Goal: Information Seeking & Learning: Learn about a topic

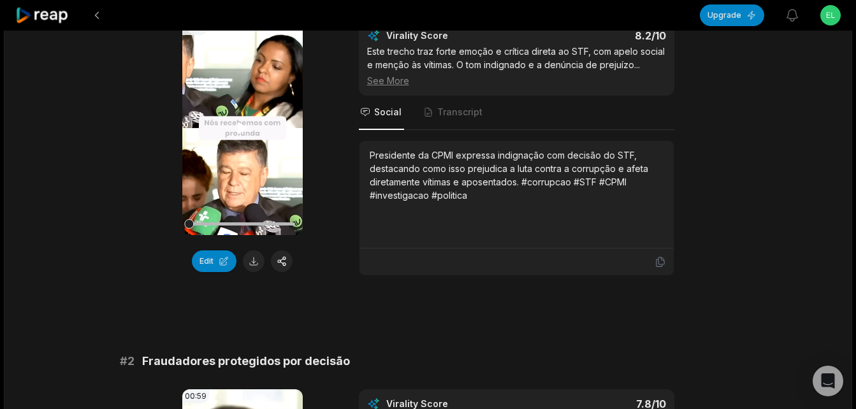
scroll to position [191, 0]
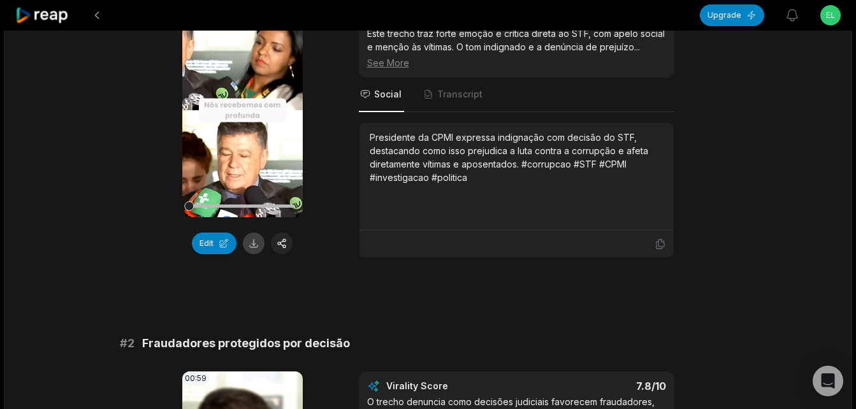
click at [254, 244] on button at bounding box center [254, 244] width 22 height 22
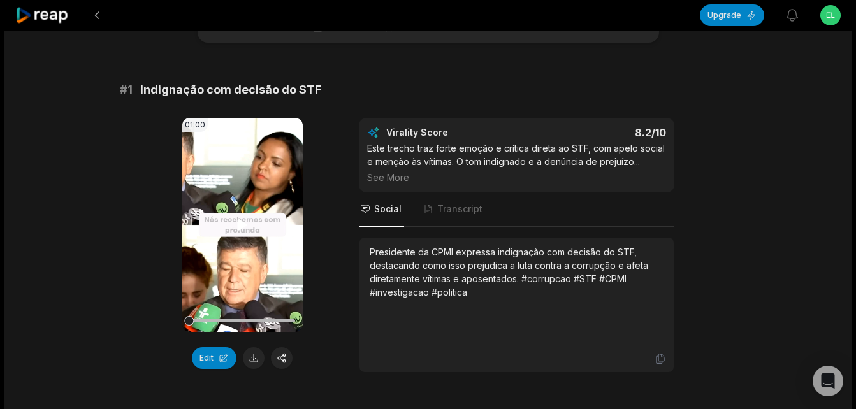
scroll to position [64, 0]
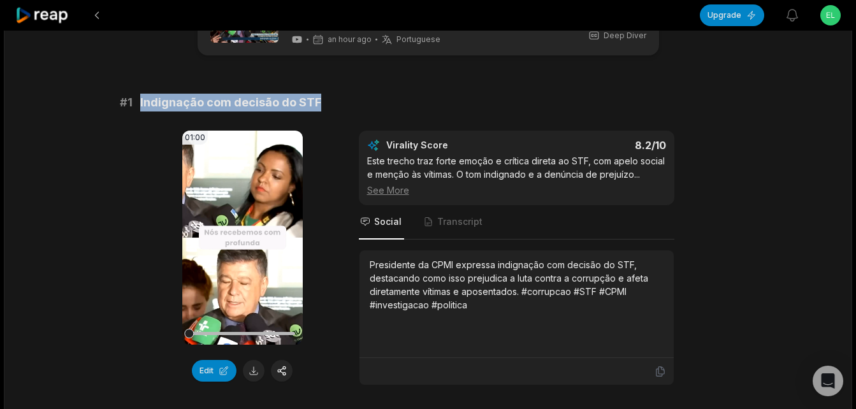
drag, startPoint x: 140, startPoint y: 103, endPoint x: 327, endPoint y: 103, distance: 186.8
click at [327, 103] on div "# 1 Indignação com decisão do STF" at bounding box center [428, 103] width 617 height 18
copy span "Indignação com decisão do STF"
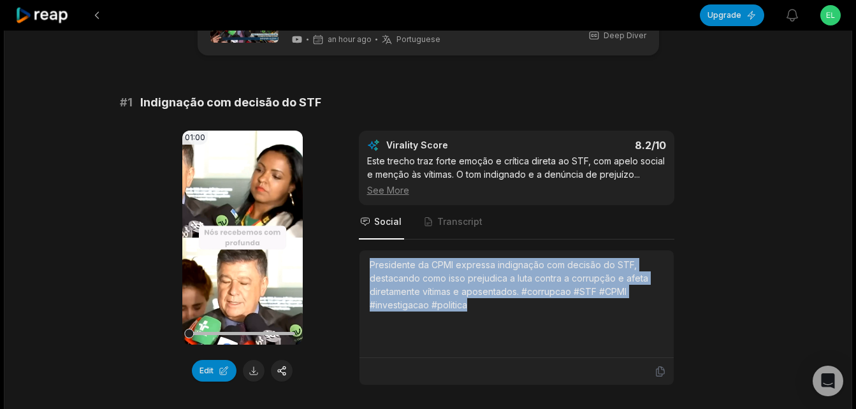
drag, startPoint x: 367, startPoint y: 266, endPoint x: 473, endPoint y: 312, distance: 115.1
click at [473, 312] on div "Presidente da CPMI expressa indignação com decisão do STF, destacando como isso…" at bounding box center [517, 305] width 314 height 108
copy div "Presidente da CPMI expressa indignação com decisão do STF, destacando como isso…"
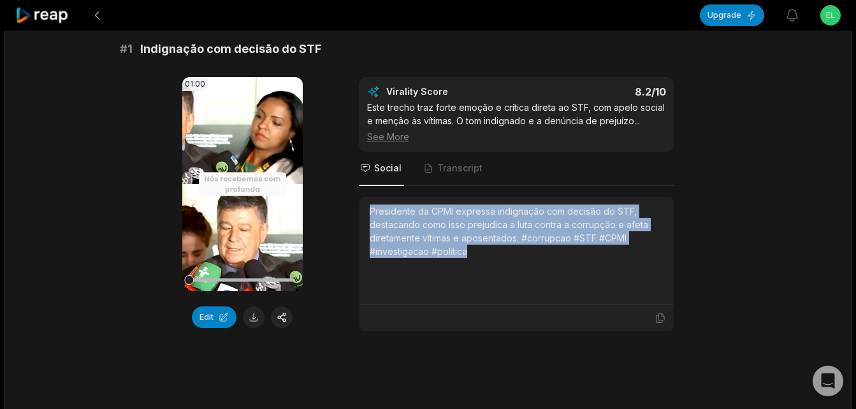
scroll to position [319, 0]
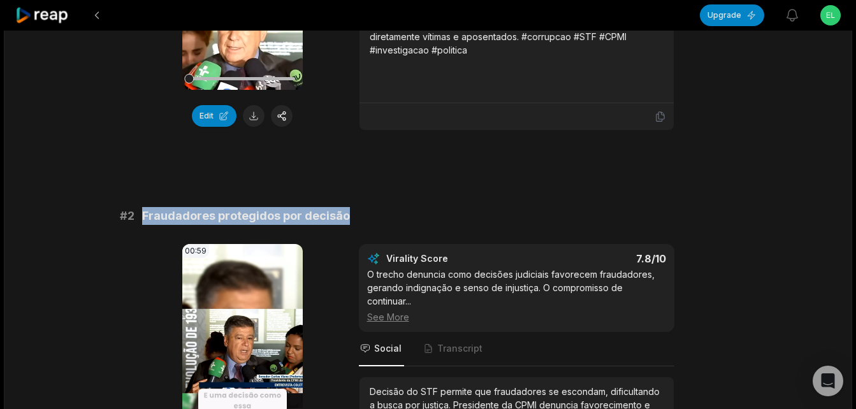
drag, startPoint x: 140, startPoint y: 216, endPoint x: 342, endPoint y: 216, distance: 202.7
click at [342, 216] on div "# 2 Fraudadores protegidos por decisão" at bounding box center [428, 216] width 617 height 18
copy span "Fraudadores protegidos por decisão"
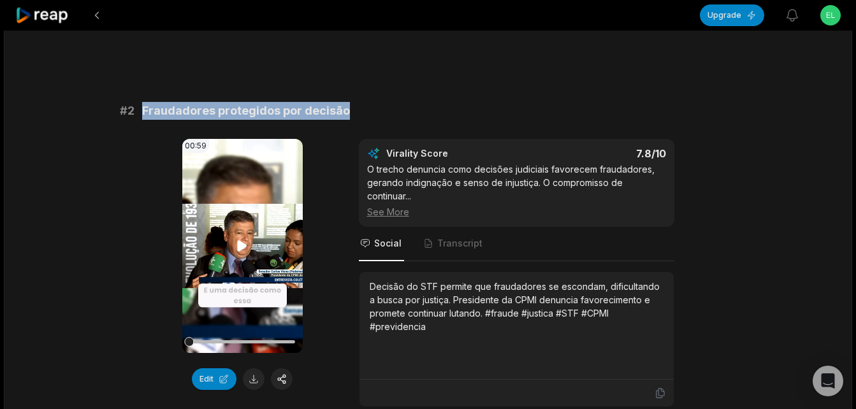
scroll to position [446, 0]
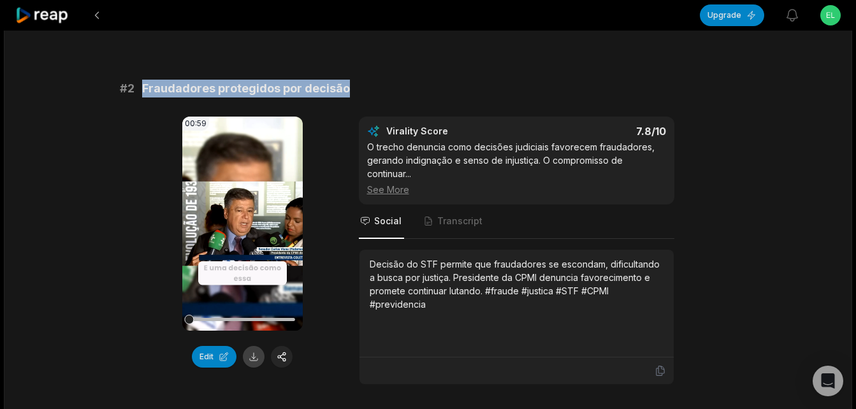
click at [253, 360] on button at bounding box center [254, 357] width 22 height 22
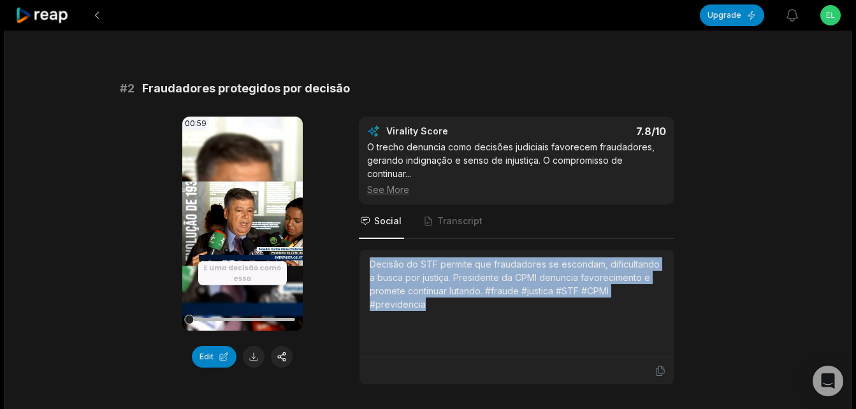
drag, startPoint x: 368, startPoint y: 263, endPoint x: 442, endPoint y: 305, distance: 85.3
click at [442, 305] on div "Decisão do STF permite que fraudadores se escondam, dificultando a busca por ju…" at bounding box center [517, 304] width 314 height 108
copy div "Decisão do STF permite que fraudadores se escondam, dificultando a busca por ju…"
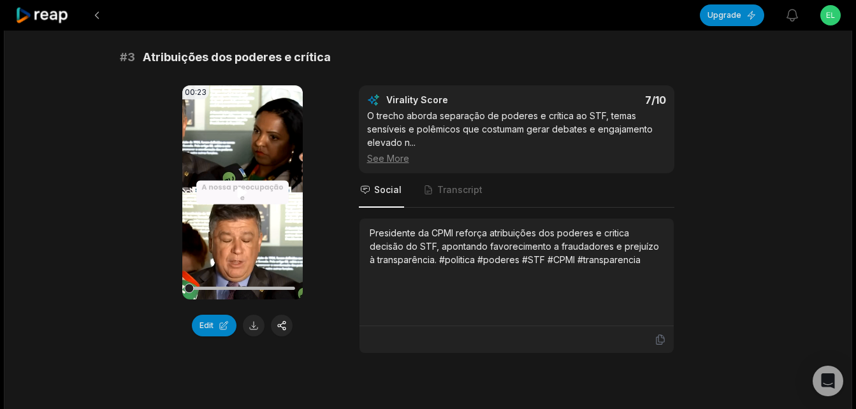
scroll to position [893, 0]
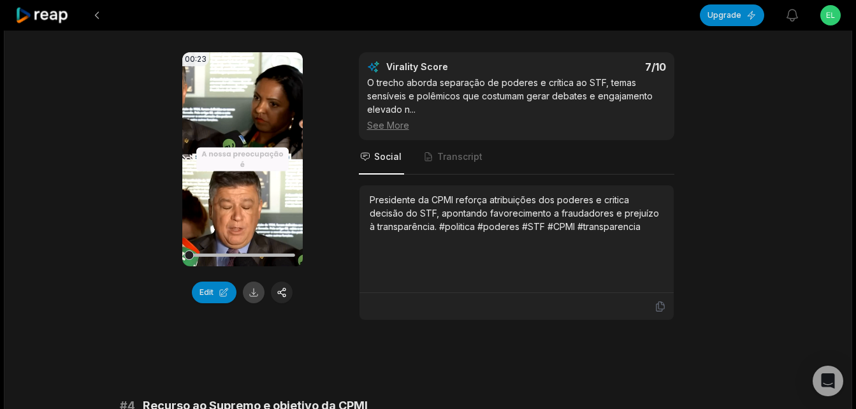
click at [252, 289] on button at bounding box center [254, 293] width 22 height 22
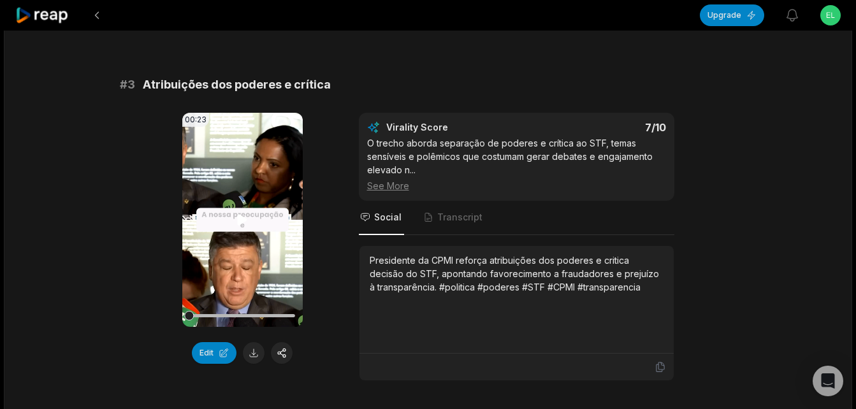
scroll to position [829, 0]
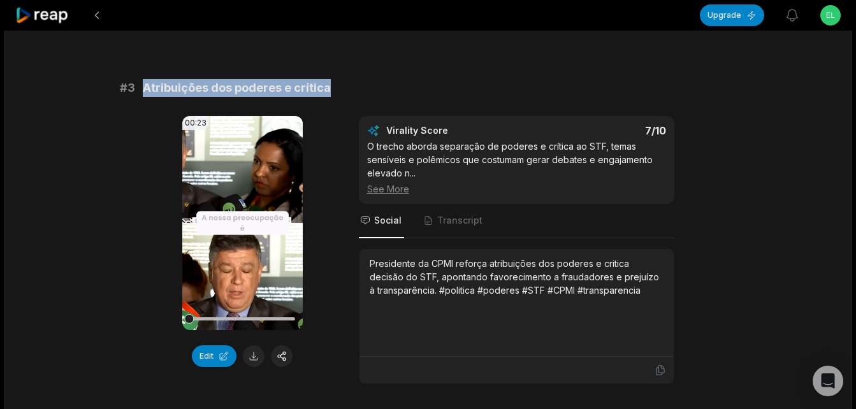
drag, startPoint x: 145, startPoint y: 87, endPoint x: 328, endPoint y: 82, distance: 183.1
click at [328, 82] on div "# 3 Atribuições dos poderes e crítica" at bounding box center [428, 88] width 617 height 18
drag, startPoint x: 160, startPoint y: 87, endPoint x: 369, endPoint y: 87, distance: 209.1
click at [369, 87] on div "# 3 Atribuições dos poderes e crítica" at bounding box center [428, 88] width 617 height 18
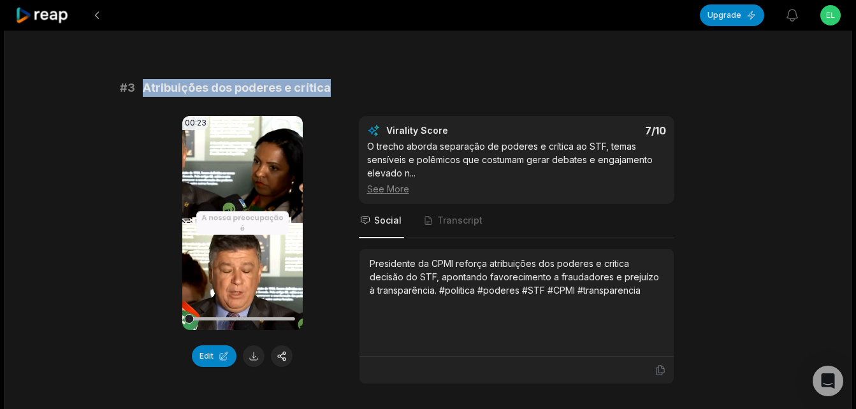
copy span "Atribuições dos poderes e crítica"
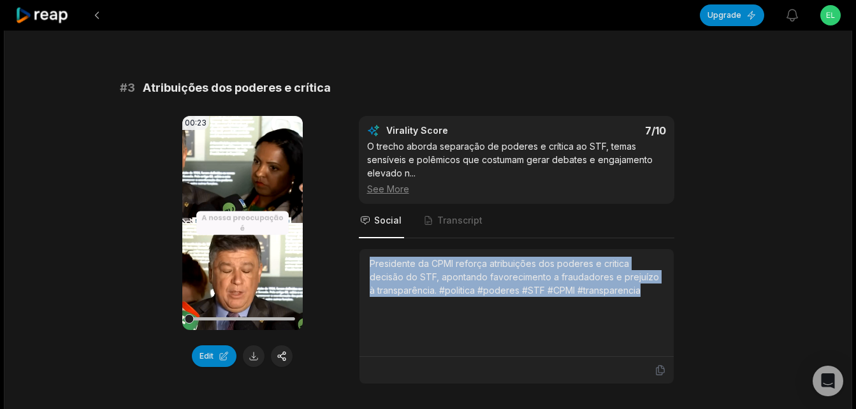
drag, startPoint x: 371, startPoint y: 263, endPoint x: 644, endPoint y: 294, distance: 274.6
click at [644, 294] on div "Presidente da CPMI reforça atribuições dos poderes e critica decisão do STF, ap…" at bounding box center [517, 277] width 294 height 40
copy div "Presidente da CPMI reforça atribuições dos poderes e critica decisão do STF, ap…"
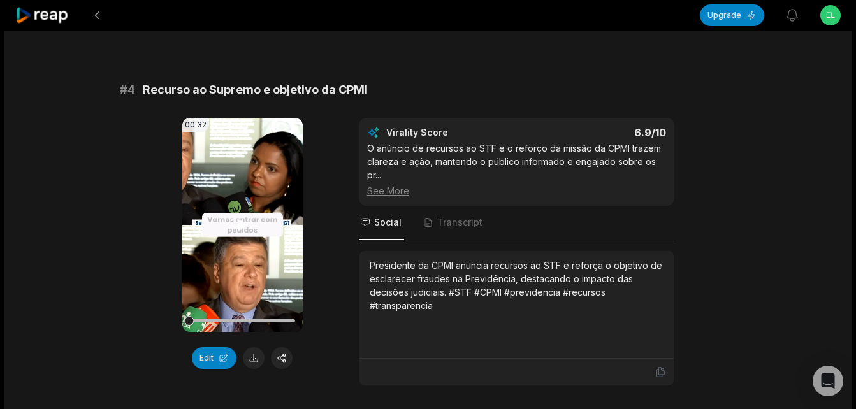
scroll to position [1211, 0]
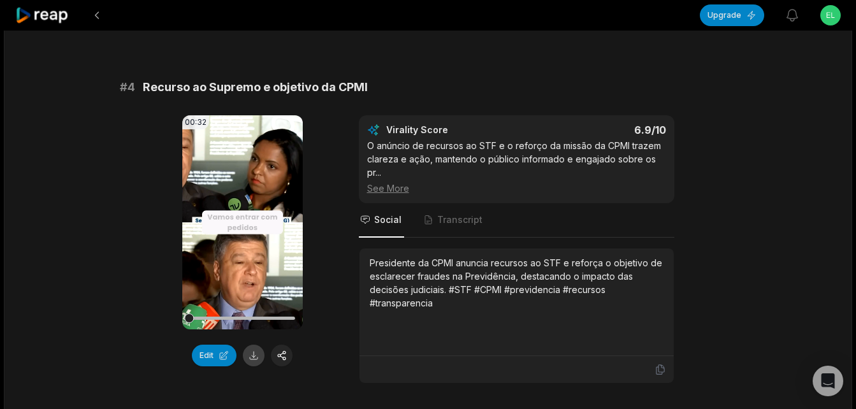
click at [256, 360] on button at bounding box center [254, 356] width 22 height 22
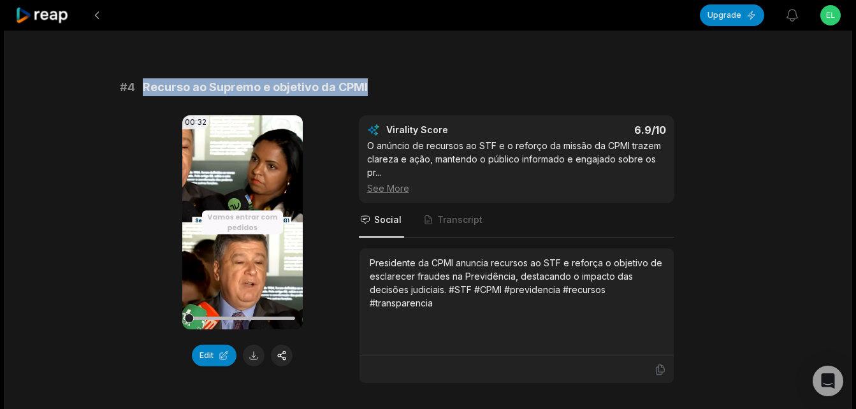
drag, startPoint x: 143, startPoint y: 89, endPoint x: 368, endPoint y: 87, distance: 224.4
click at [368, 87] on div "# 4 Recurso ao Supremo e objetivo da CPMI" at bounding box center [428, 87] width 617 height 18
copy span "Recurso ao Supremo e objetivo da CPMI"
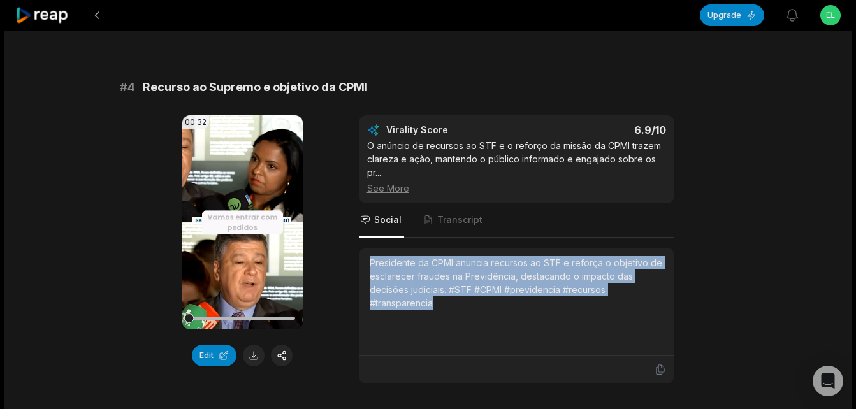
drag, startPoint x: 368, startPoint y: 265, endPoint x: 452, endPoint y: 303, distance: 92.1
click at [452, 303] on div "Presidente da CPMI anuncia recursos ao STF e reforça o objetivo de esclarecer f…" at bounding box center [517, 303] width 314 height 108
copy div "Presidente da CPMI anuncia recursos ao STF e reforça o objetivo de esclarecer f…"
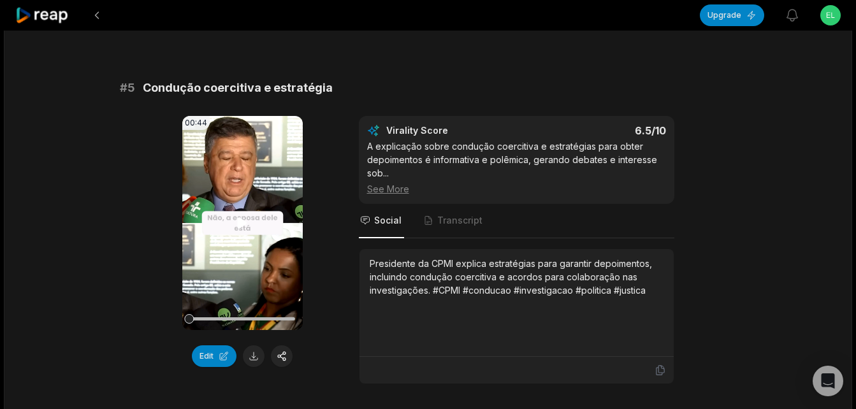
scroll to position [1594, 0]
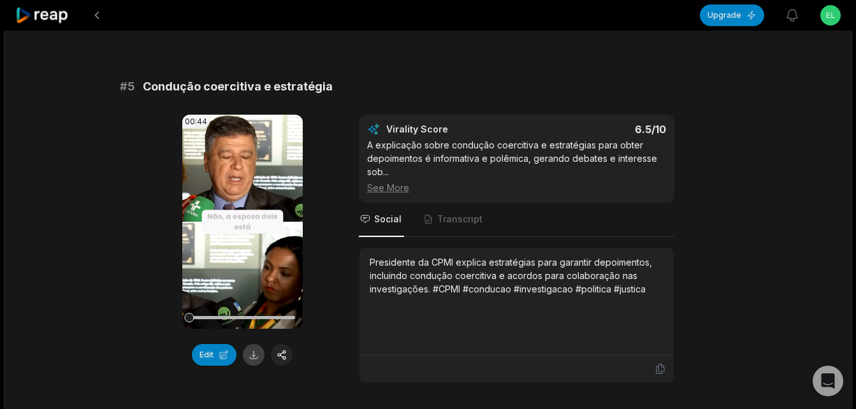
click at [251, 353] on button at bounding box center [254, 355] width 22 height 22
drag, startPoint x: 147, startPoint y: 87, endPoint x: 284, endPoint y: 87, distance: 137.7
click at [284, 87] on span "Condução coercitiva e estratégia" at bounding box center [238, 87] width 190 height 18
drag, startPoint x: 284, startPoint y: 87, endPoint x: 162, endPoint y: 84, distance: 122.4
click at [165, 84] on span "Condução coercitiva e estratégia" at bounding box center [238, 87] width 190 height 18
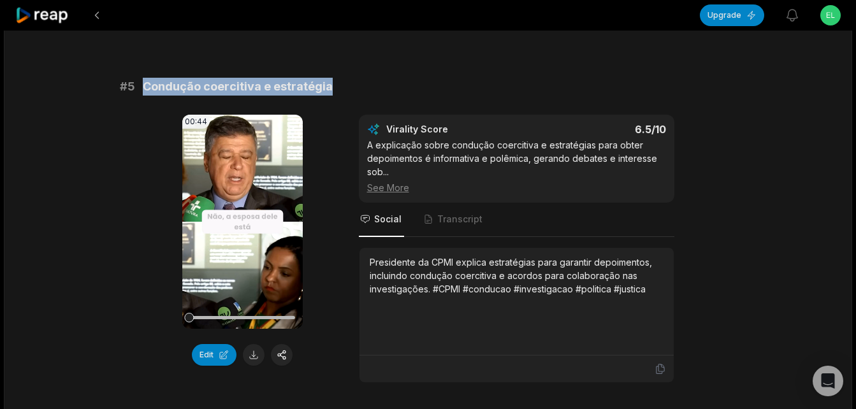
drag, startPoint x: 142, startPoint y: 87, endPoint x: 329, endPoint y: 85, distance: 186.8
click at [329, 85] on div "# 5 Condução coercitiva e estratégia" at bounding box center [428, 87] width 617 height 18
copy span "Condução coercitiva e estratégia"
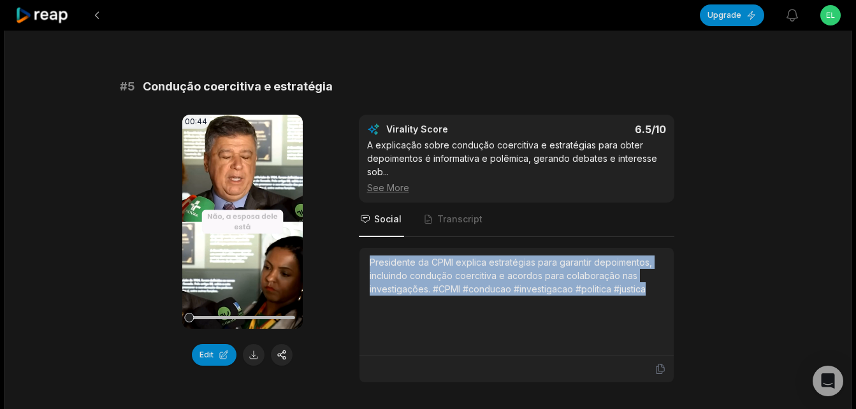
drag, startPoint x: 369, startPoint y: 263, endPoint x: 659, endPoint y: 298, distance: 291.5
click at [659, 298] on div "Presidente da CPMI explica estratégias para garantir depoimentos, incluindo con…" at bounding box center [517, 302] width 294 height 92
copy div "Presidente da CPMI explica estratégias para garantir depoimentos, incluindo con…"
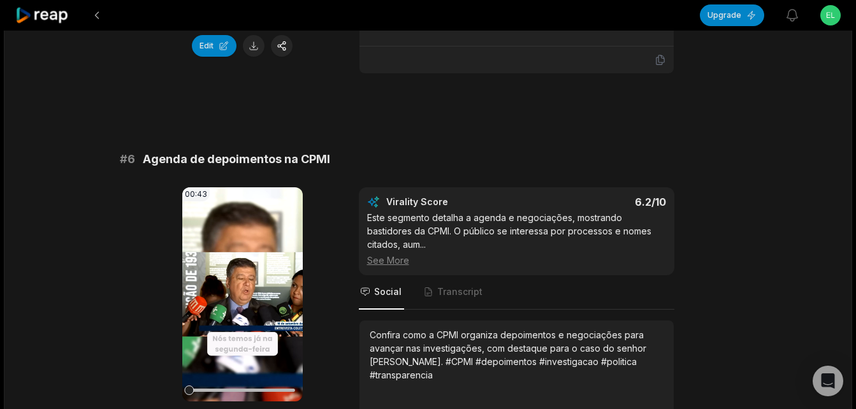
scroll to position [1913, 0]
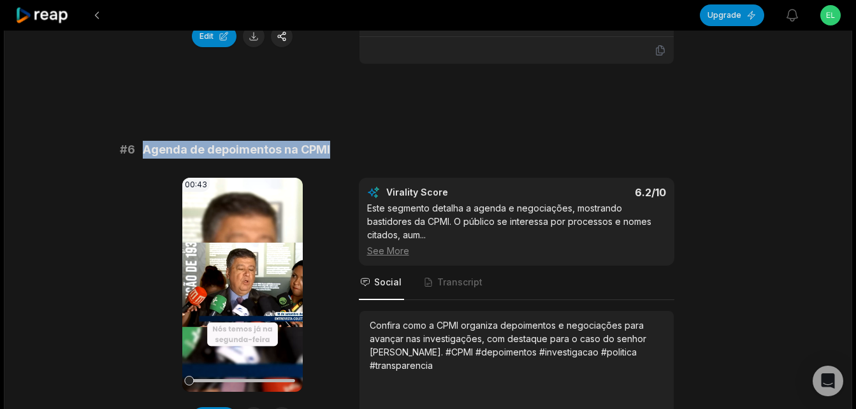
drag, startPoint x: 143, startPoint y: 150, endPoint x: 335, endPoint y: 146, distance: 191.3
click at [335, 146] on div "# 6 Agenda de depoimentos na CPMI" at bounding box center [428, 150] width 617 height 18
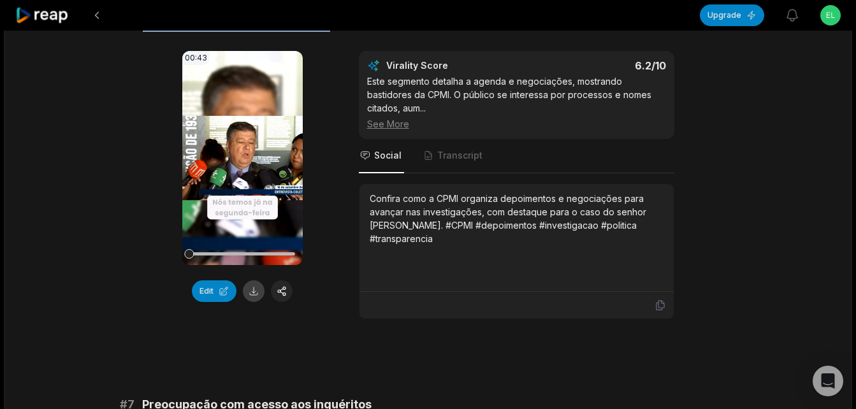
scroll to position [2040, 0]
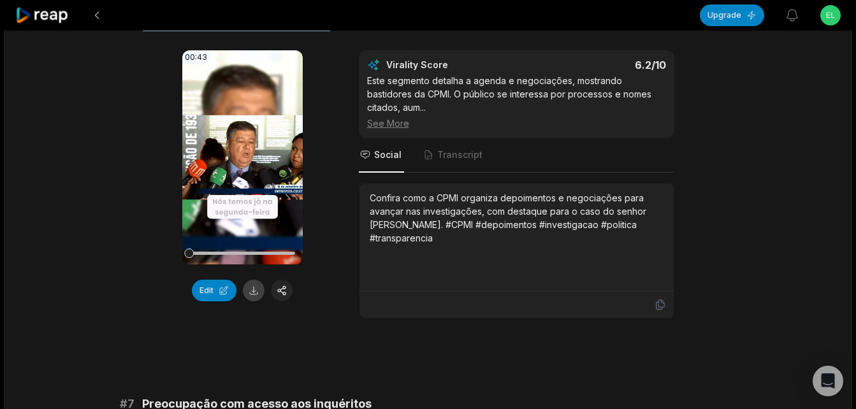
click at [254, 288] on button at bounding box center [254, 291] width 22 height 22
drag, startPoint x: 371, startPoint y: 198, endPoint x: 441, endPoint y: 241, distance: 81.9
click at [441, 241] on div "Confira como a CPMI organiza depoimentos e negociações para avançar nas investi…" at bounding box center [517, 218] width 294 height 54
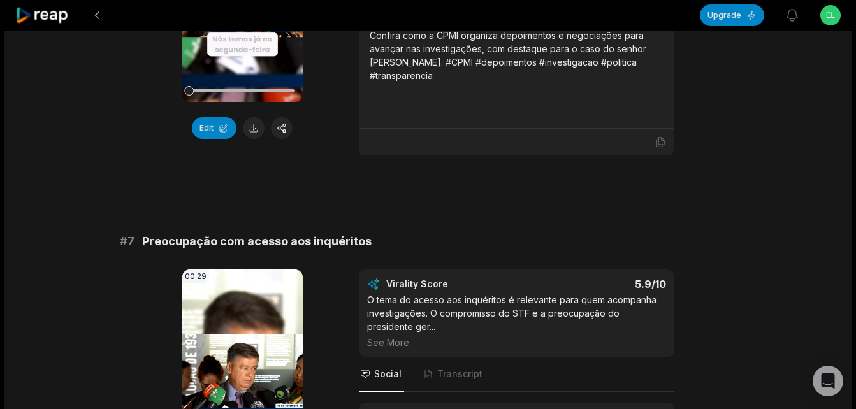
scroll to position [2359, 0]
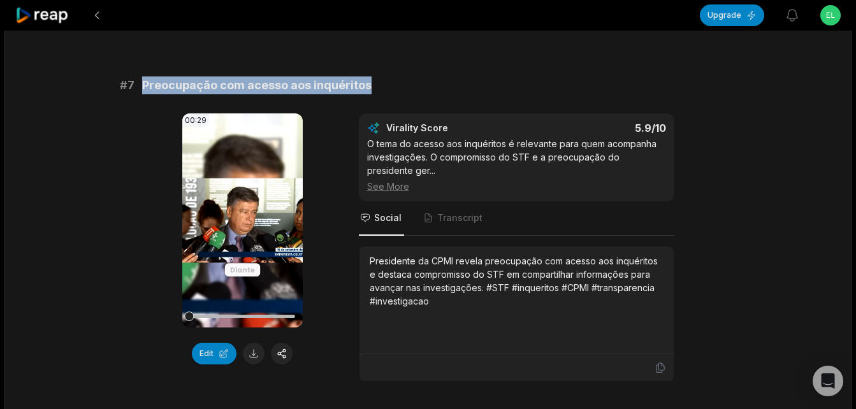
drag, startPoint x: 143, startPoint y: 84, endPoint x: 368, endPoint y: 83, distance: 225.0
click at [368, 83] on div "# 7 Preocupação com acesso aos inquéritos" at bounding box center [428, 86] width 617 height 18
click at [247, 356] on button at bounding box center [254, 354] width 22 height 22
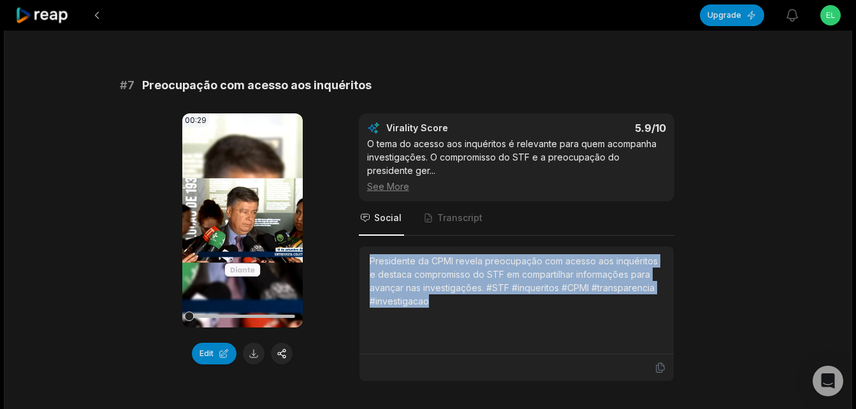
drag, startPoint x: 368, startPoint y: 260, endPoint x: 446, endPoint y: 300, distance: 87.5
click at [446, 300] on div "Presidente da CPMI revela preocupação com acesso aos inquéritos e destaca compr…" at bounding box center [517, 301] width 314 height 108
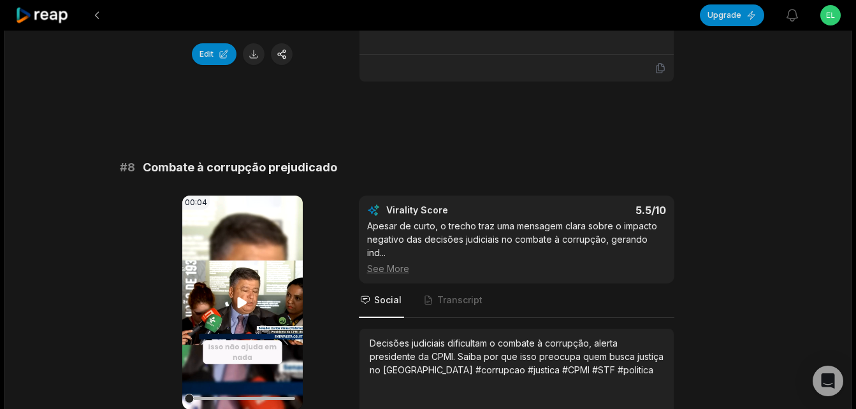
scroll to position [2678, 0]
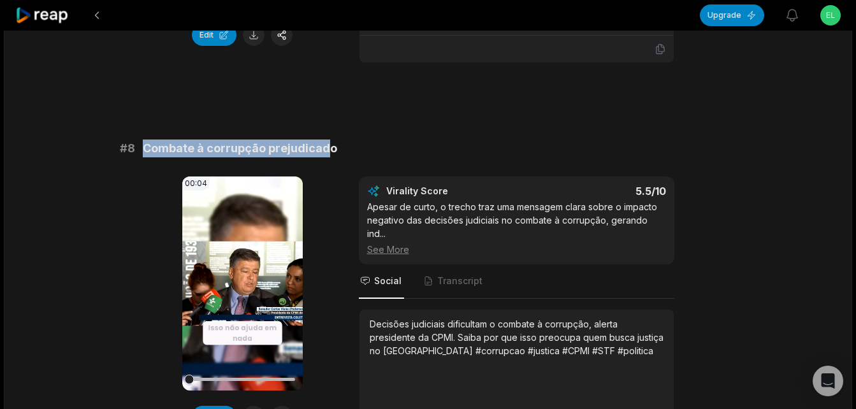
drag, startPoint x: 144, startPoint y: 146, endPoint x: 329, endPoint y: 139, distance: 185.0
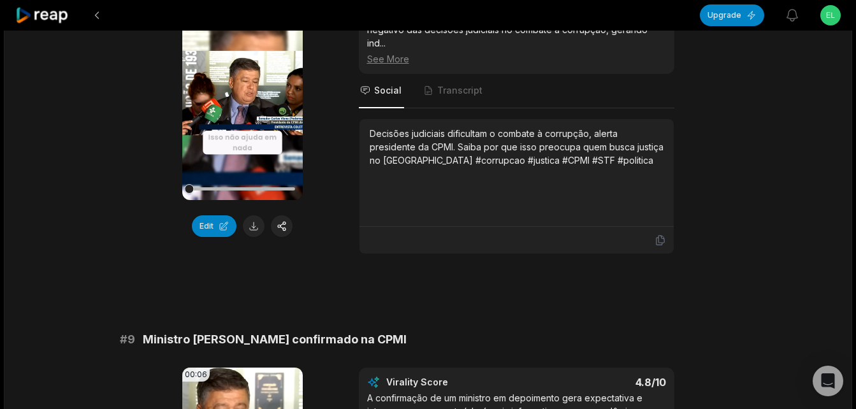
scroll to position [2869, 0]
click at [252, 220] on button at bounding box center [254, 226] width 22 height 22
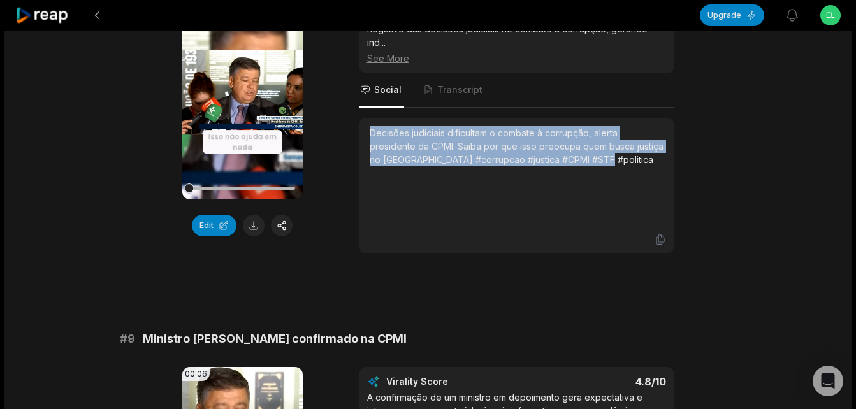
drag, startPoint x: 370, startPoint y: 129, endPoint x: 595, endPoint y: 167, distance: 228.2
click at [595, 167] on div "Decisões judiciais dificultam o combate à corrupção, alerta presidente da CPMI.…" at bounding box center [517, 172] width 294 height 92
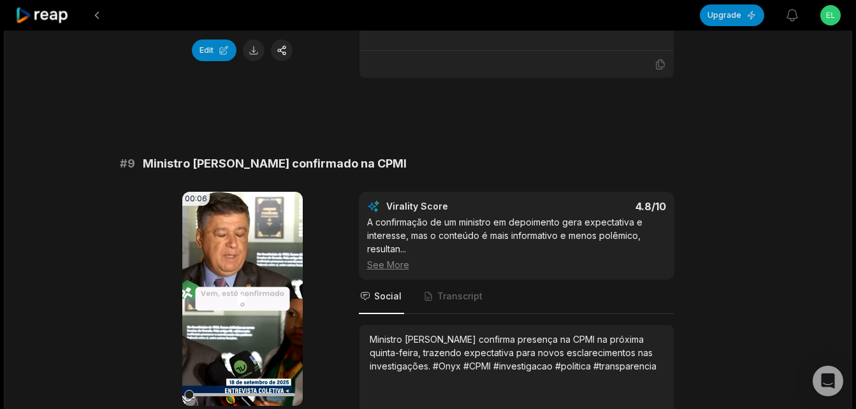
scroll to position [3124, 0]
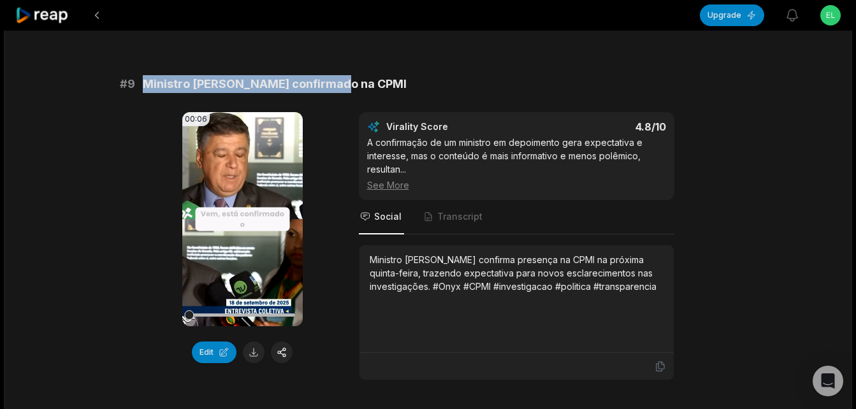
drag, startPoint x: 145, startPoint y: 87, endPoint x: 347, endPoint y: 91, distance: 202.8
click at [347, 91] on div "# 9 Ministro Onyx confirmado na CPMI" at bounding box center [428, 84] width 617 height 18
click at [254, 357] on button at bounding box center [254, 353] width 22 height 22
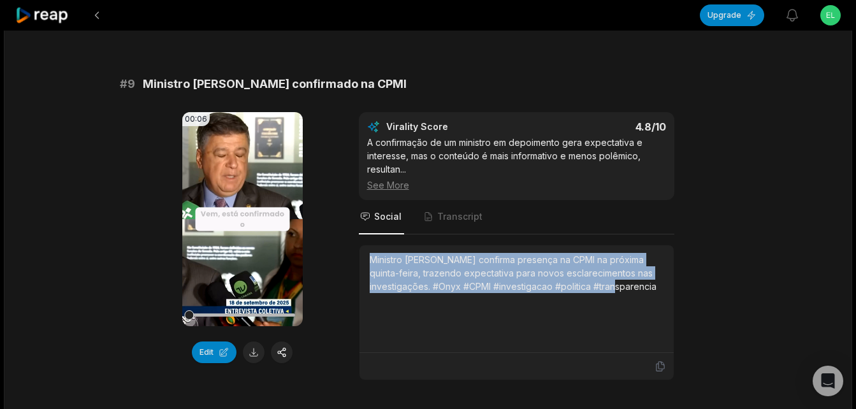
drag, startPoint x: 368, startPoint y: 263, endPoint x: 618, endPoint y: 305, distance: 253.3
click at [618, 305] on div "Ministro [PERSON_NAME] confirma presença na CPMI na próxima quinta-feira, traze…" at bounding box center [517, 299] width 314 height 108
